Goal: Task Accomplishment & Management: Manage account settings

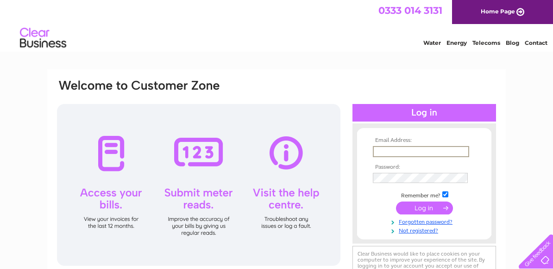
click at [392, 151] on input "text" at bounding box center [421, 151] width 96 height 11
type input "manager@seeesawpreschool.org"
click at [413, 207] on input "submit" at bounding box center [424, 207] width 57 height 13
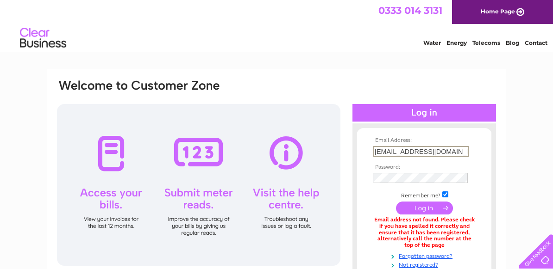
click at [431, 150] on input "[EMAIL_ADDRESS][DOMAIN_NAME]" at bounding box center [421, 151] width 96 height 11
click at [432, 150] on input "preschool.org" at bounding box center [421, 151] width 96 height 11
type input "p"
type input "seesawpre-school@hotmail.co.uk"
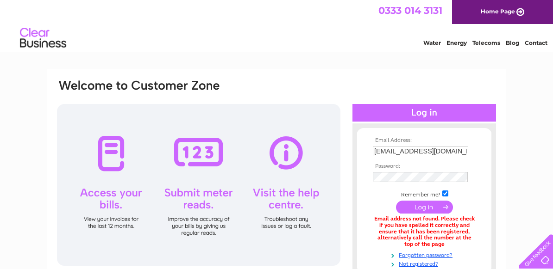
click at [407, 205] on input "submit" at bounding box center [424, 207] width 57 height 13
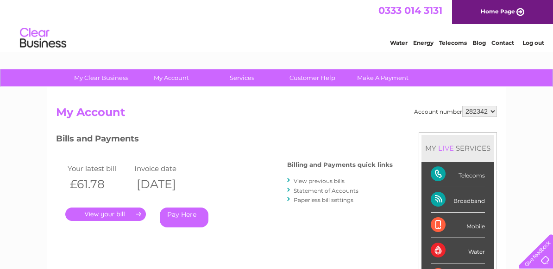
click at [339, 178] on link "View previous bills" at bounding box center [318, 181] width 51 height 7
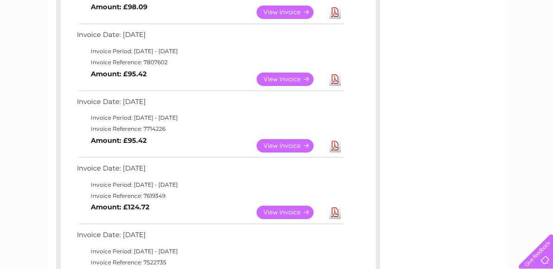
scroll to position [284, 0]
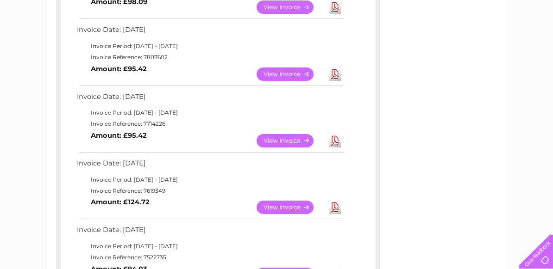
click at [332, 142] on link "Download" at bounding box center [335, 140] width 12 height 13
click at [275, 76] on link "View" at bounding box center [290, 74] width 68 height 13
click at [338, 76] on link "Download" at bounding box center [335, 74] width 12 height 13
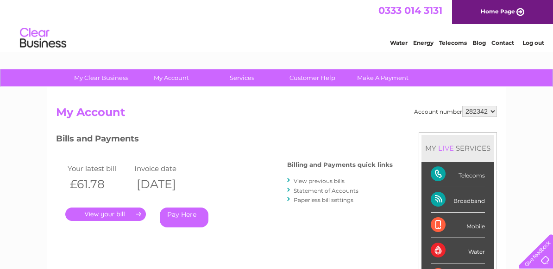
click at [319, 180] on link "View previous bills" at bounding box center [318, 181] width 51 height 7
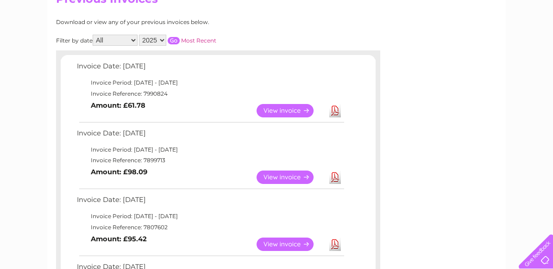
scroll to position [130, 0]
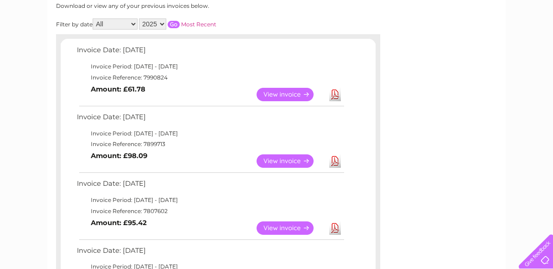
click at [335, 161] on link "Download" at bounding box center [335, 161] width 12 height 13
click at [338, 93] on link "Download" at bounding box center [335, 94] width 12 height 13
